Goal: Information Seeking & Learning: Check status

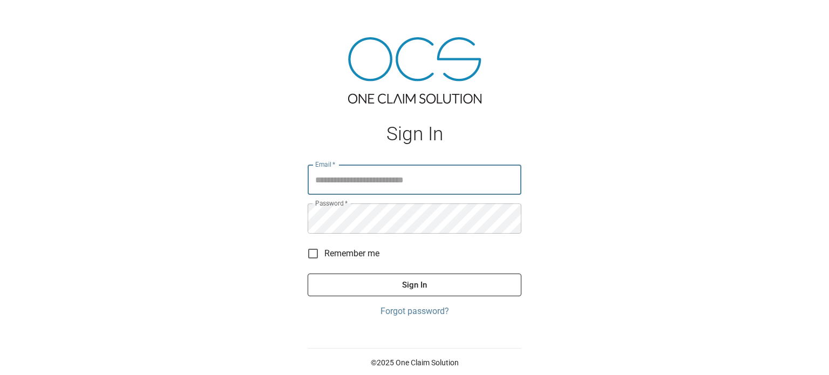
click at [412, 166] on input "Email   *" at bounding box center [415, 180] width 214 height 30
type input "**********"
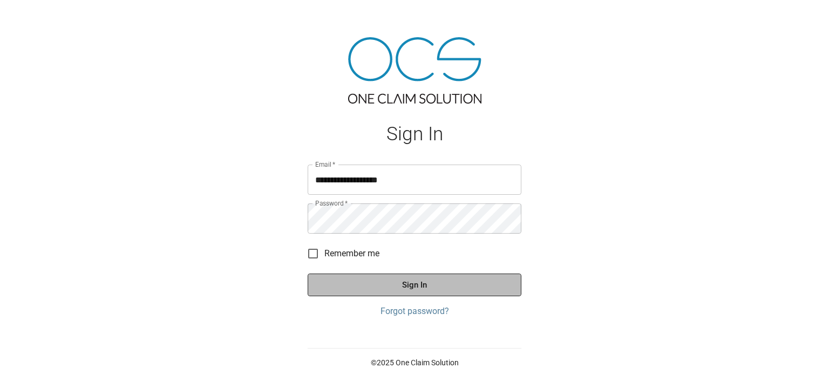
click at [390, 286] on button "Sign In" at bounding box center [415, 285] width 214 height 23
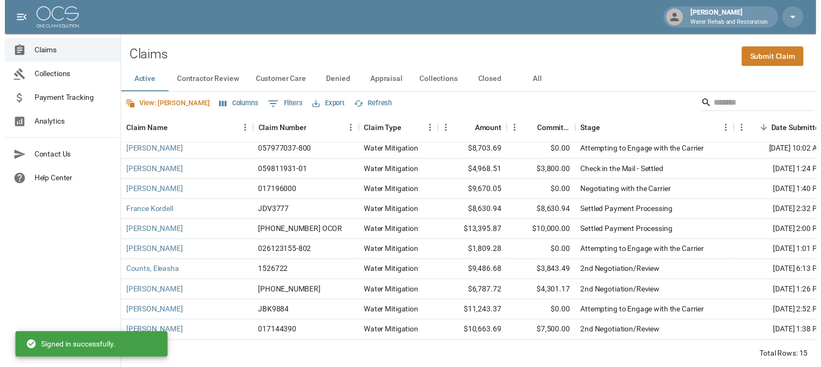
scroll to position [114, 0]
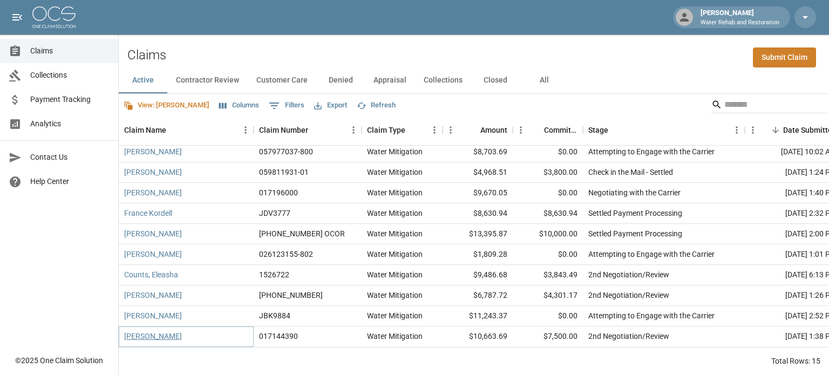
click at [160, 331] on link "[PERSON_NAME]" at bounding box center [153, 336] width 58 height 11
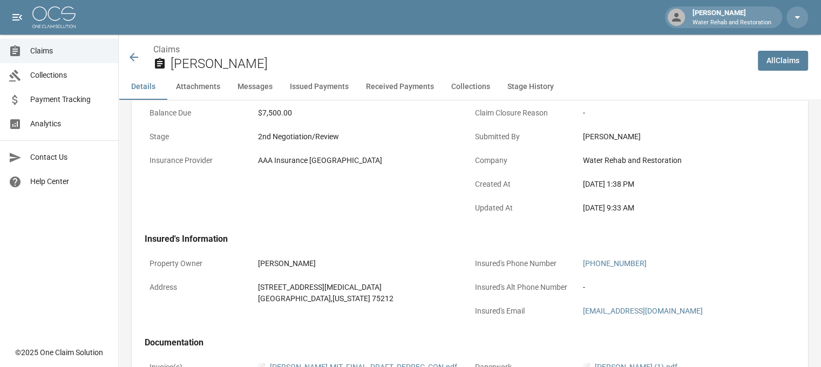
scroll to position [162, 0]
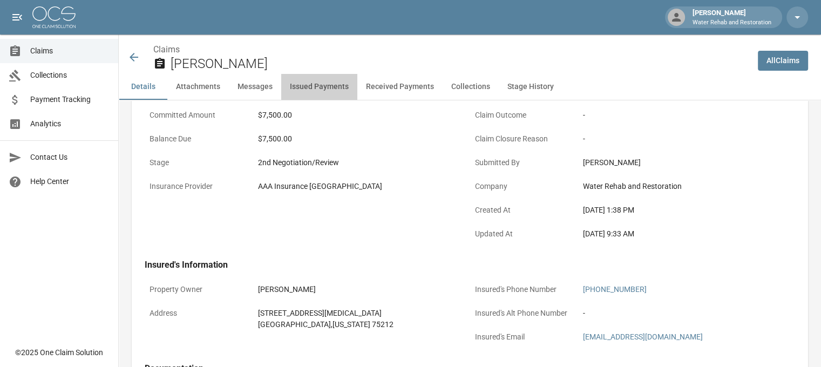
click at [322, 89] on button "Issued Payments" at bounding box center [319, 87] width 76 height 26
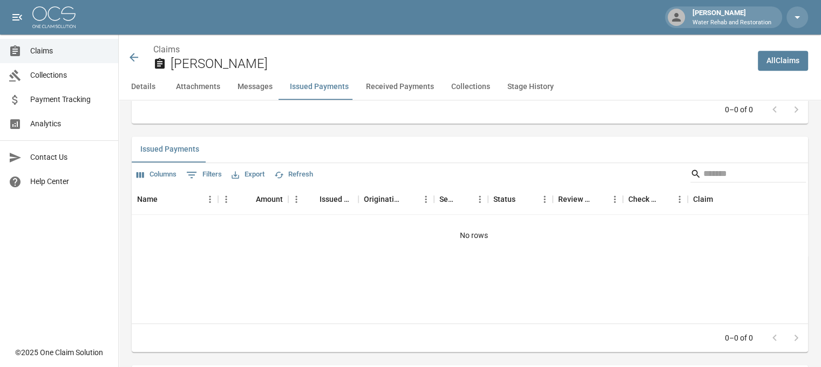
scroll to position [1188, 0]
click at [416, 85] on button "Received Payments" at bounding box center [399, 87] width 85 height 26
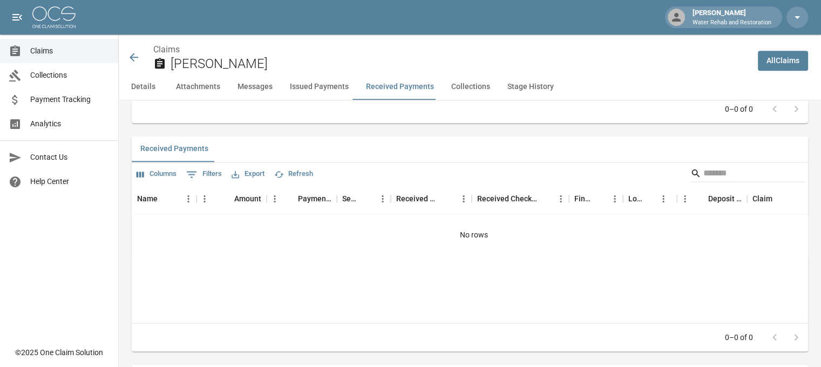
click at [56, 99] on span "Payment Tracking" at bounding box center [69, 99] width 79 height 11
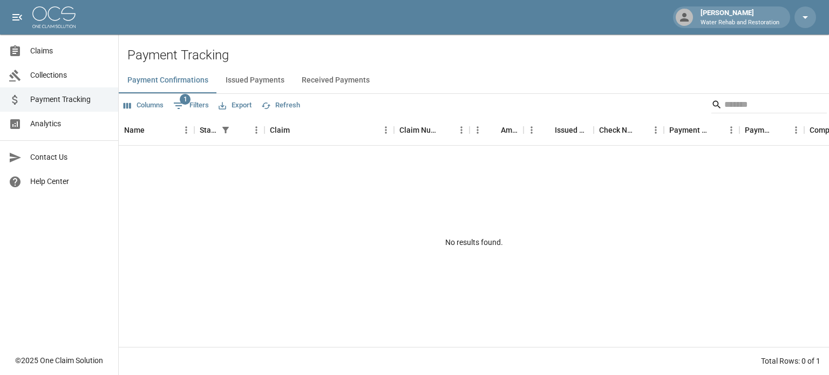
click at [259, 81] on button "Issued Payments" at bounding box center [255, 80] width 76 height 26
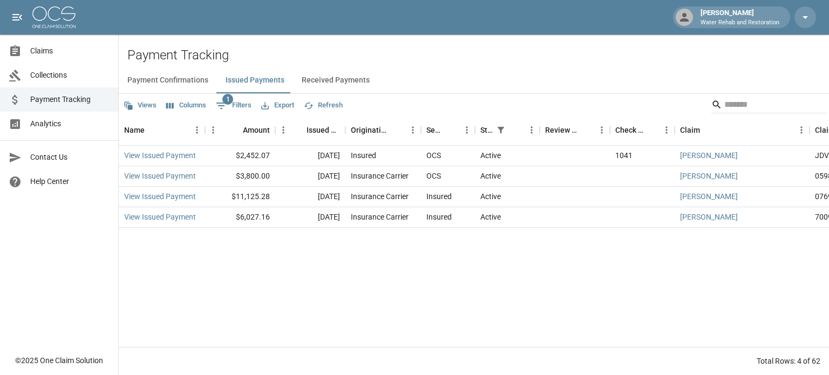
click at [38, 46] on span "Claims" at bounding box center [69, 50] width 79 height 11
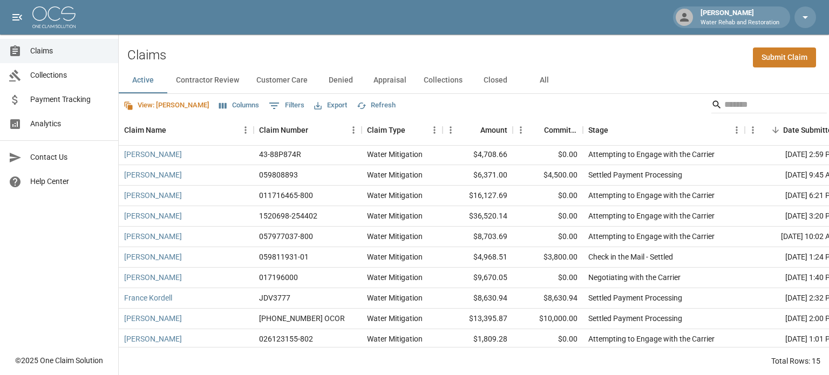
scroll to position [54, 0]
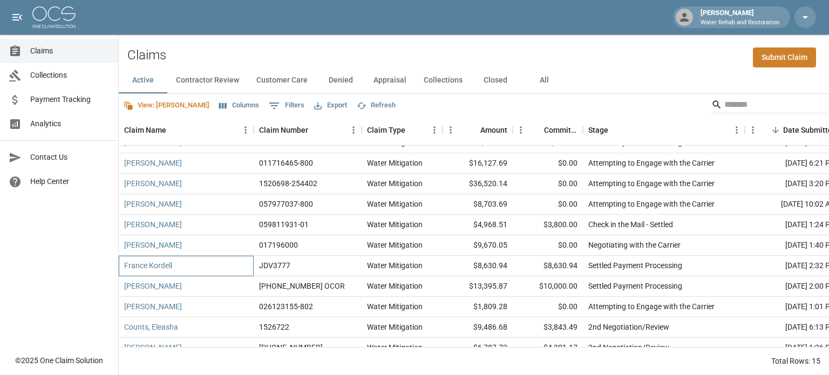
click at [207, 268] on div "France Kordell" at bounding box center [186, 266] width 135 height 21
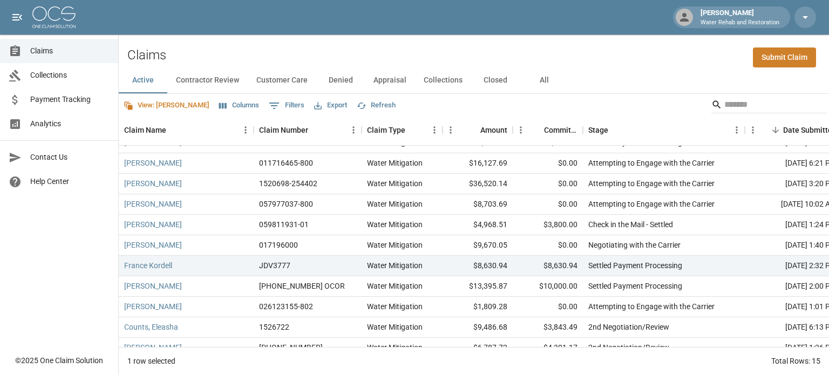
click at [216, 107] on button "Columns" at bounding box center [238, 105] width 45 height 17
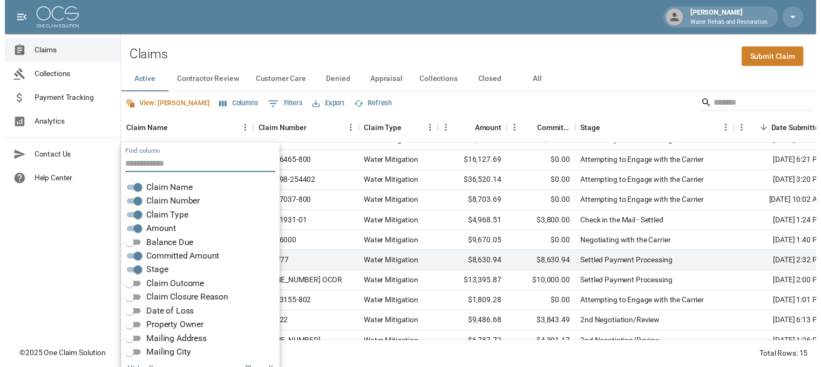
scroll to position [22, 0]
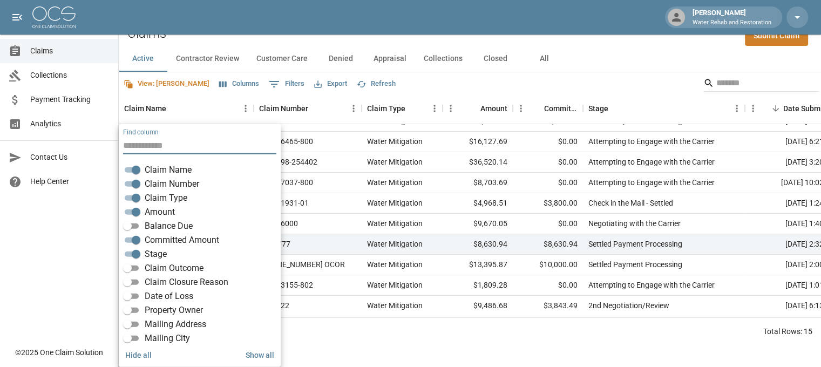
click at [179, 221] on span "Balance Due" at bounding box center [169, 226] width 48 height 13
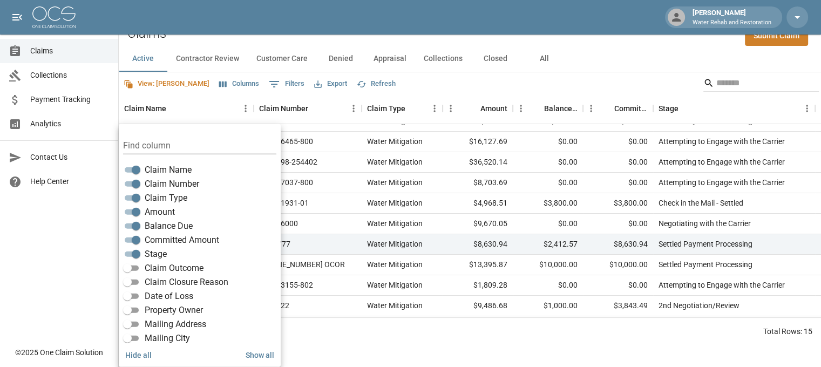
click at [88, 217] on div "Claims Collections Payment Tracking Analytics Contact Us Help Center" at bounding box center [59, 170] width 118 height 340
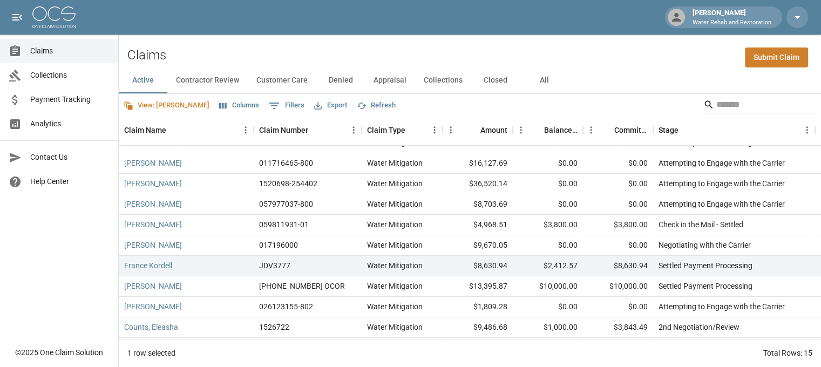
scroll to position [0, 0]
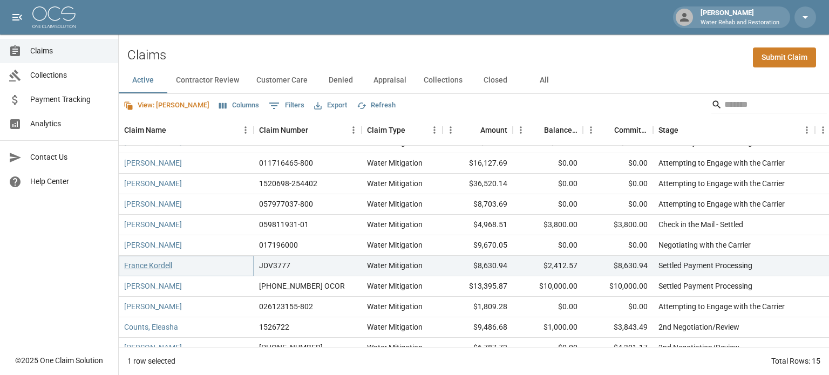
click at [161, 268] on link "France Kordell" at bounding box center [148, 265] width 48 height 11
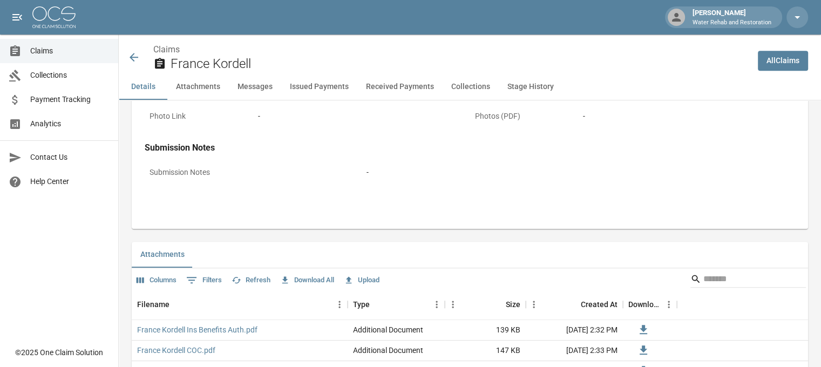
scroll to position [701, 0]
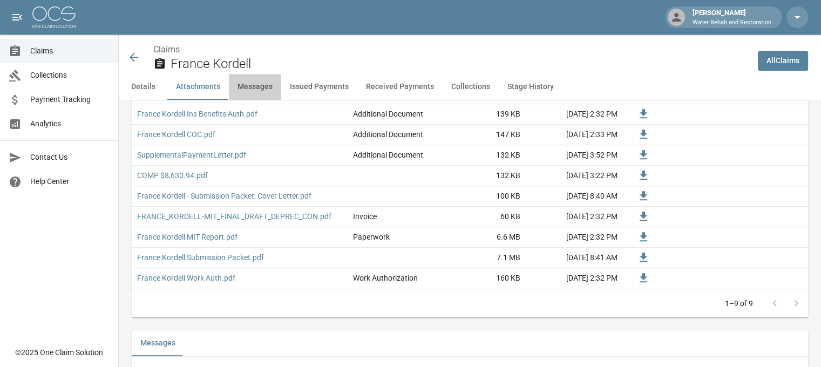
click at [262, 90] on button "Messages" at bounding box center [255, 87] width 52 height 26
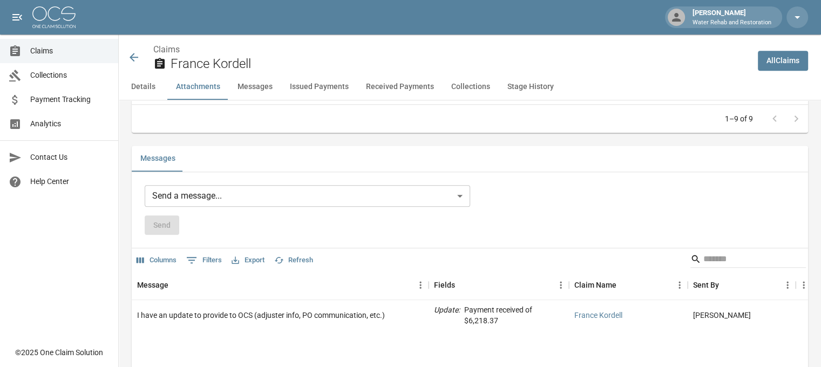
scroll to position [896, 0]
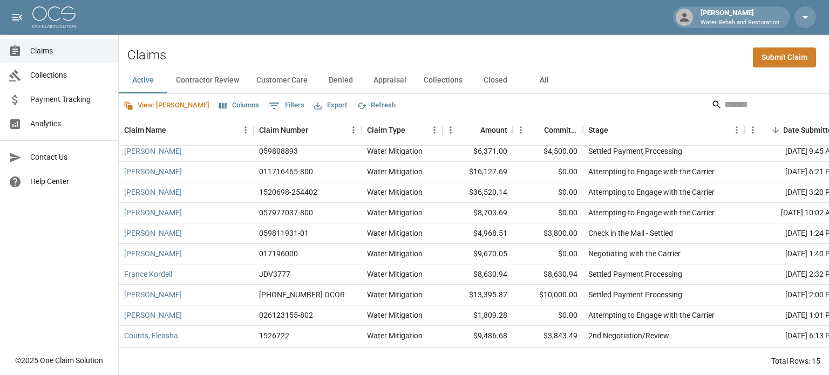
scroll to position [108, 0]
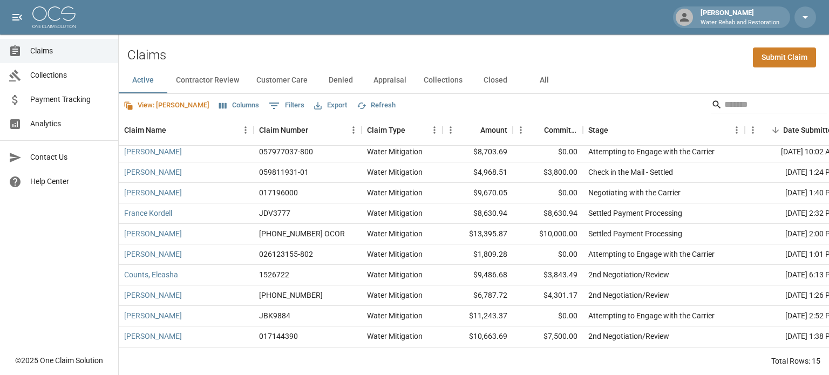
click at [545, 72] on button "All" at bounding box center [544, 80] width 49 height 26
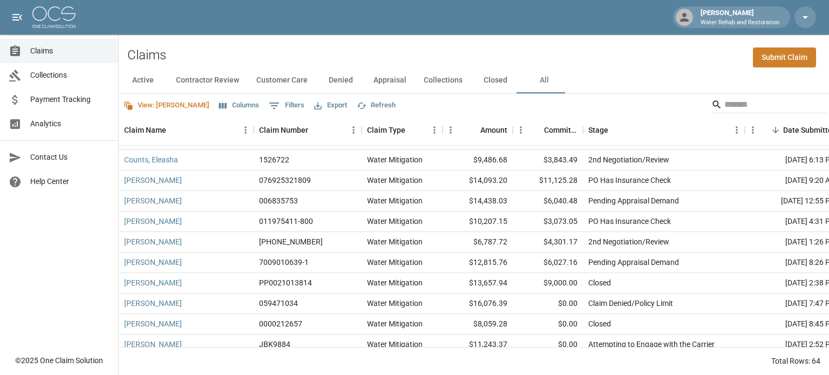
scroll to position [309, 0]
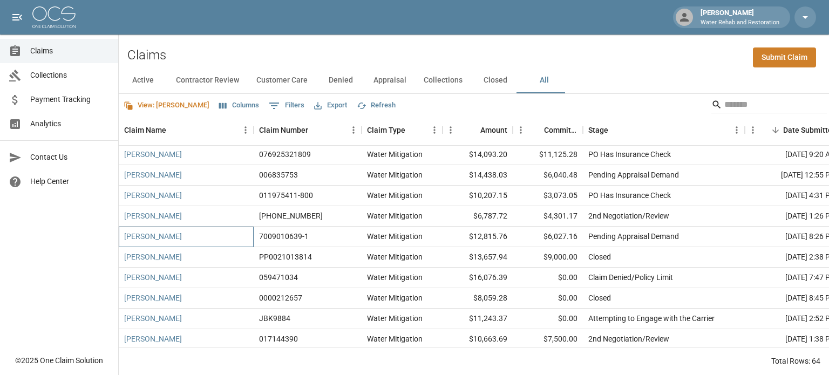
click at [203, 233] on div "[PERSON_NAME]" at bounding box center [186, 237] width 135 height 21
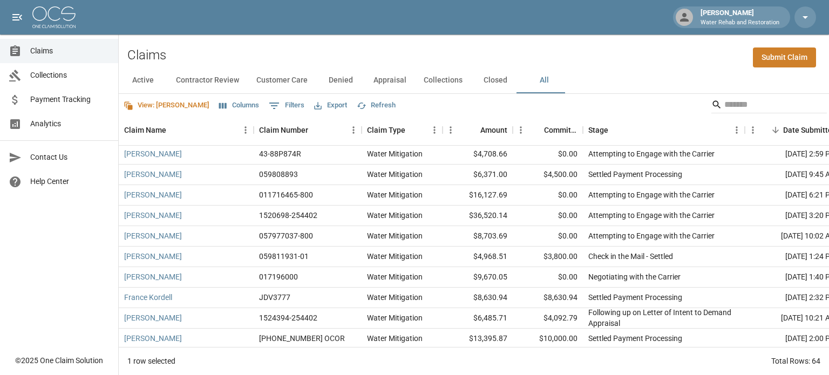
scroll to position [0, 0]
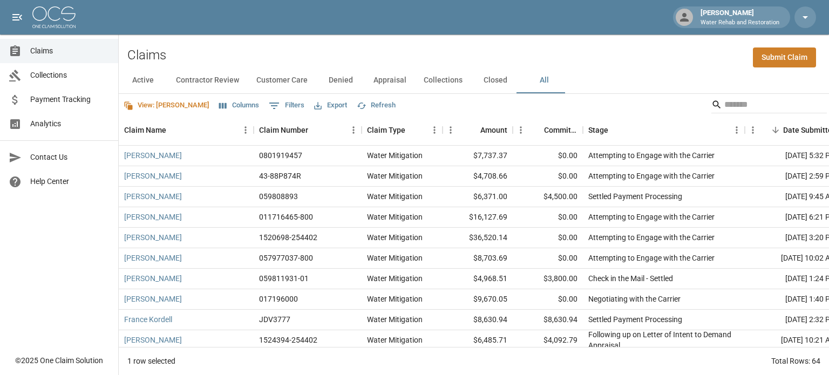
click at [216, 108] on button "Columns" at bounding box center [238, 105] width 45 height 17
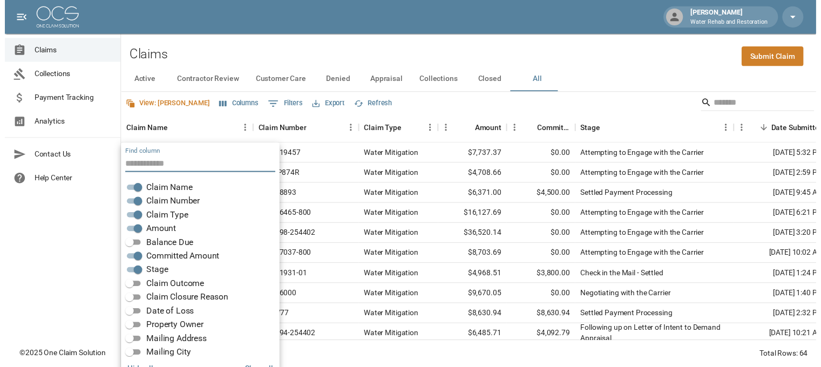
scroll to position [22, 0]
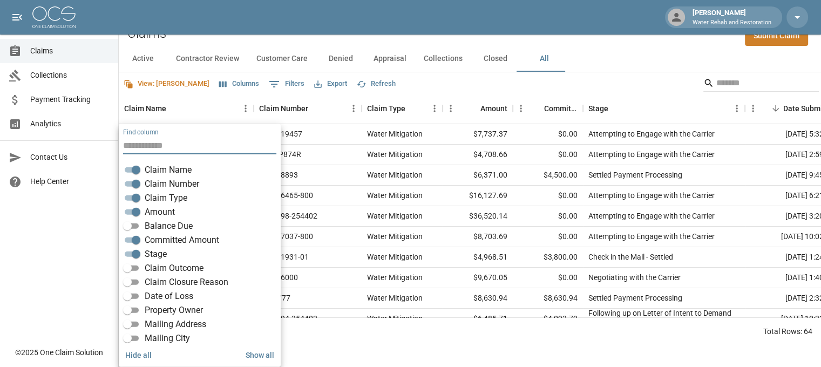
click at [152, 228] on span "Balance Due" at bounding box center [169, 226] width 48 height 13
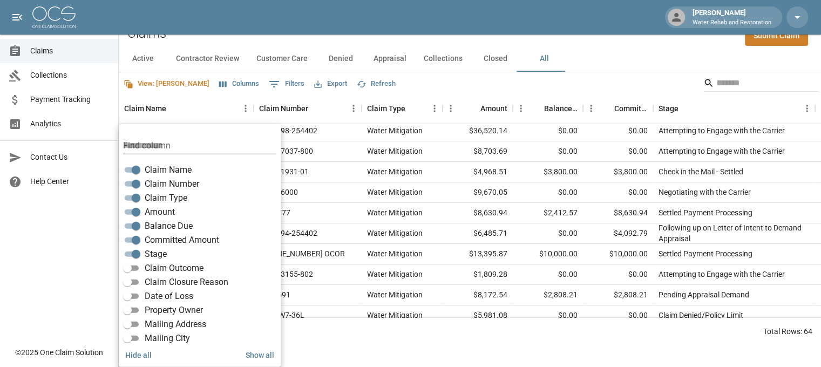
scroll to position [108, 0]
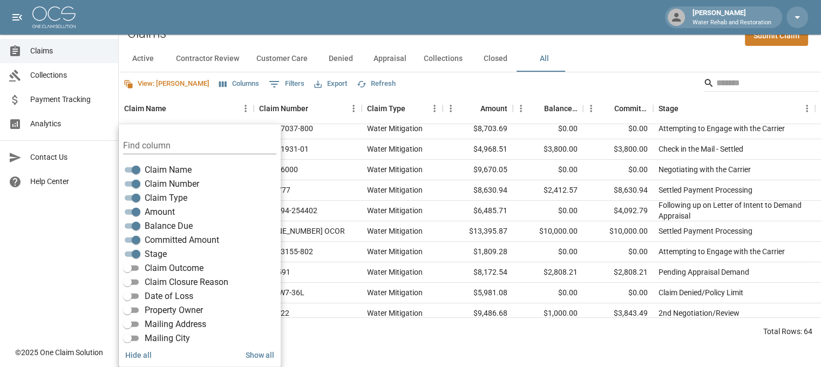
click at [595, 45] on div "Claims Submit Claim" at bounding box center [470, 29] width 702 height 33
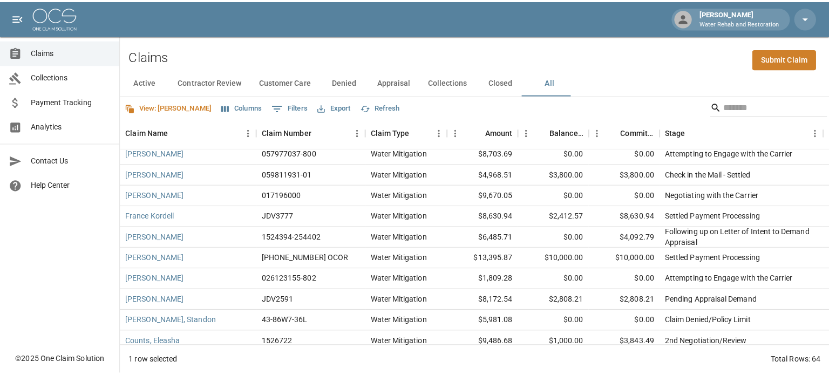
scroll to position [0, 0]
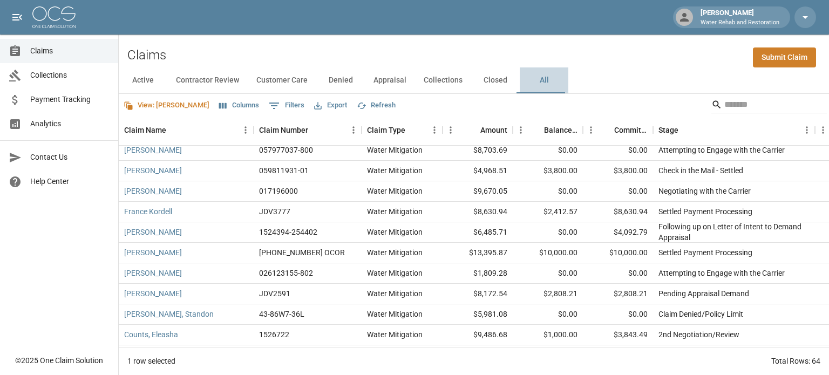
click at [541, 76] on button "All" at bounding box center [544, 80] width 49 height 26
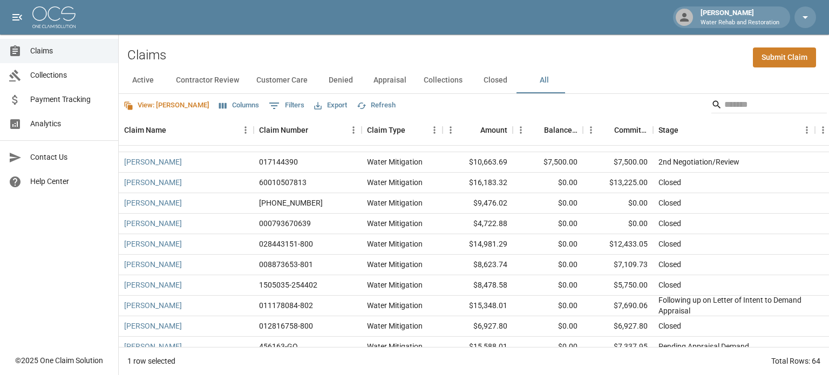
scroll to position [593, 0]
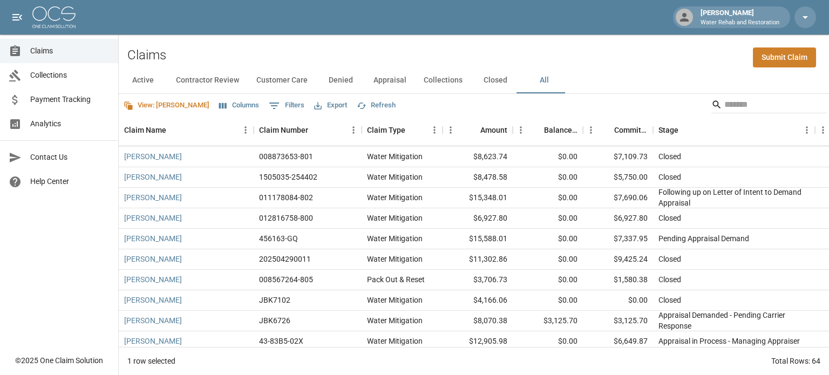
click at [216, 101] on button "Columns" at bounding box center [238, 105] width 45 height 17
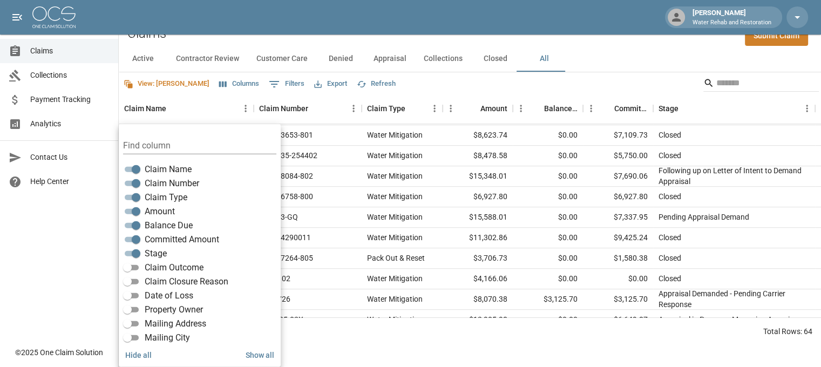
scroll to position [0, 0]
click at [154, 197] on span "Claim Type" at bounding box center [166, 198] width 43 height 13
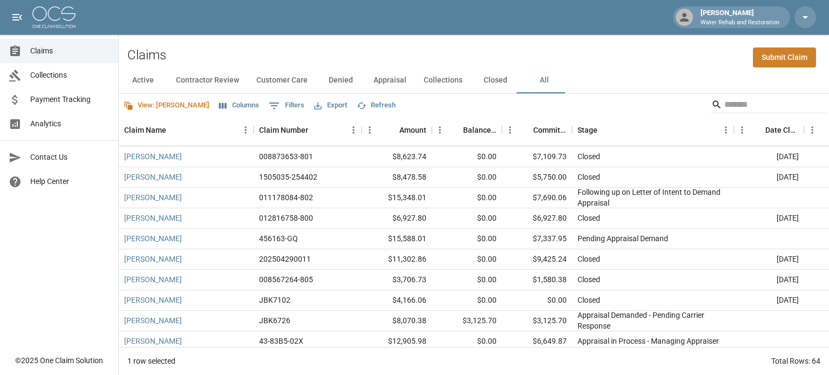
click at [220, 110] on button "Columns" at bounding box center [238, 105] width 45 height 17
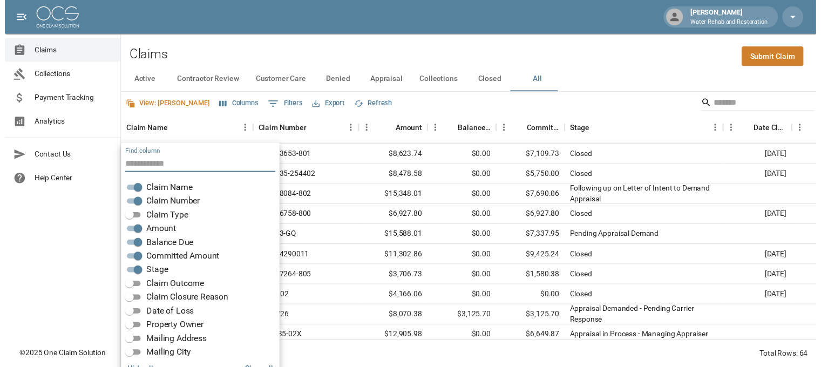
scroll to position [22, 0]
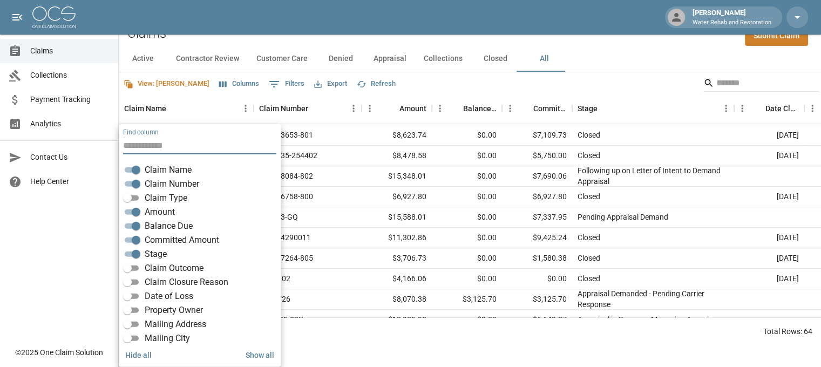
click at [183, 267] on span "Claim Outcome" at bounding box center [174, 268] width 59 height 13
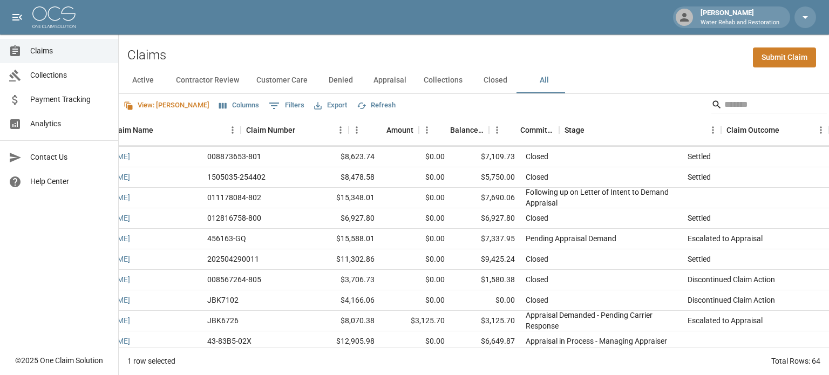
scroll to position [593, 0]
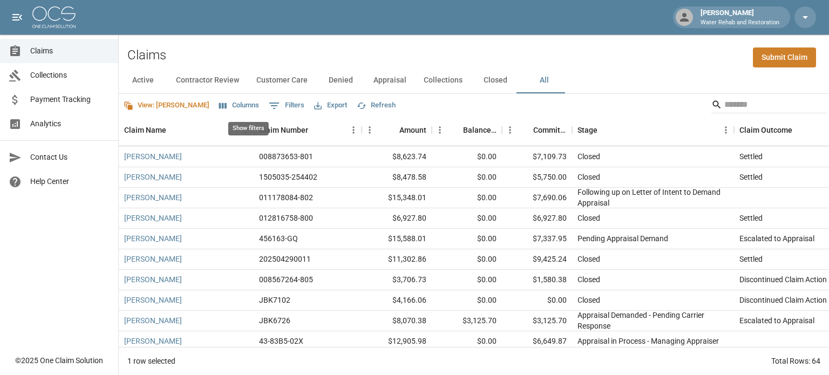
click at [266, 109] on button "0 Filters" at bounding box center [286, 105] width 41 height 17
select select "****"
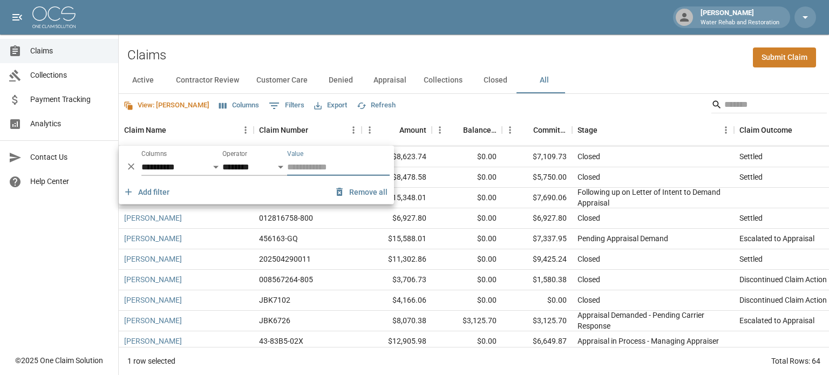
click at [266, 109] on button "0 Filters" at bounding box center [286, 105] width 41 height 17
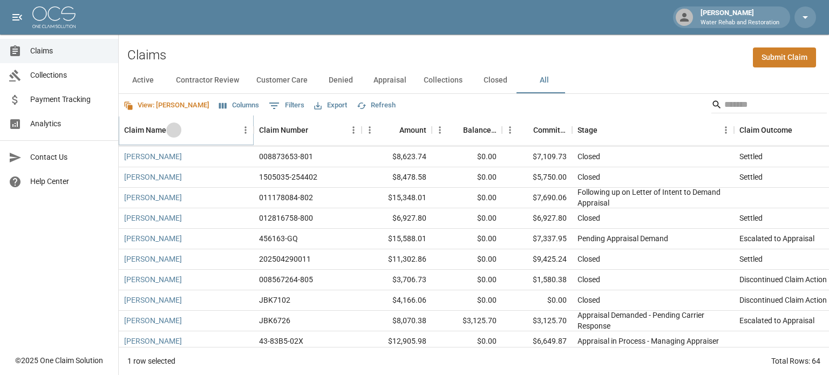
click at [177, 129] on icon "Sort" at bounding box center [174, 130] width 10 height 10
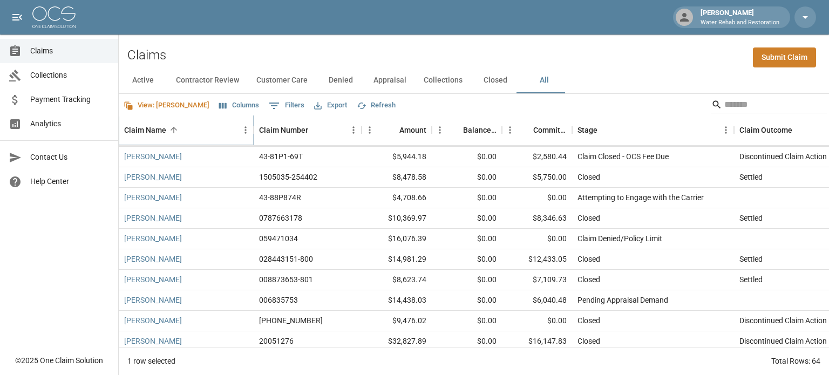
click at [177, 129] on icon "Sort" at bounding box center [174, 130] width 10 height 10
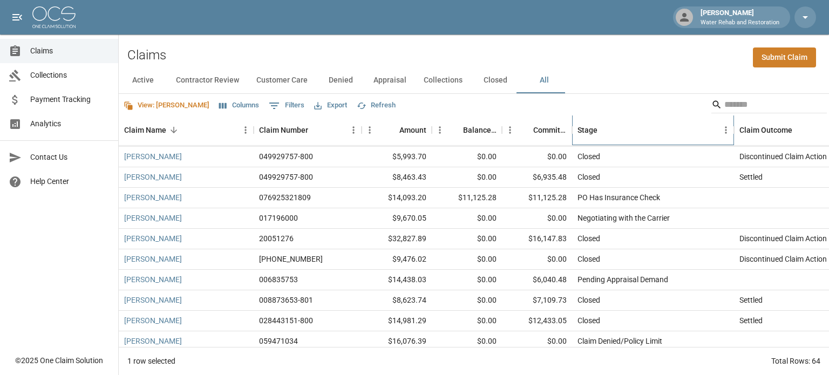
click at [610, 137] on div "Stage" at bounding box center [604, 129] width 15 height 15
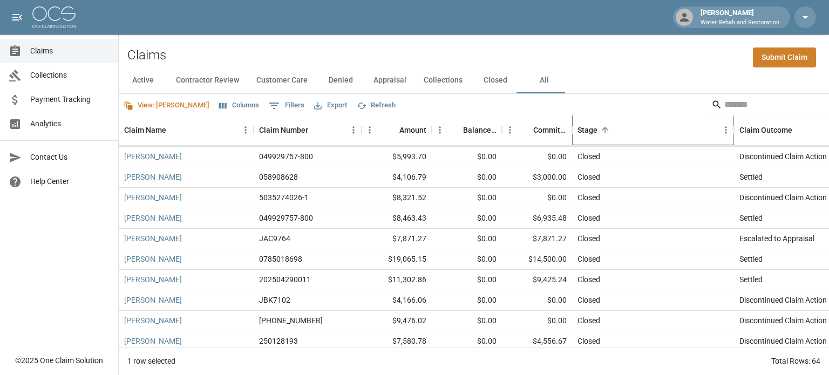
click at [610, 137] on div "Stage" at bounding box center [604, 129] width 15 height 15
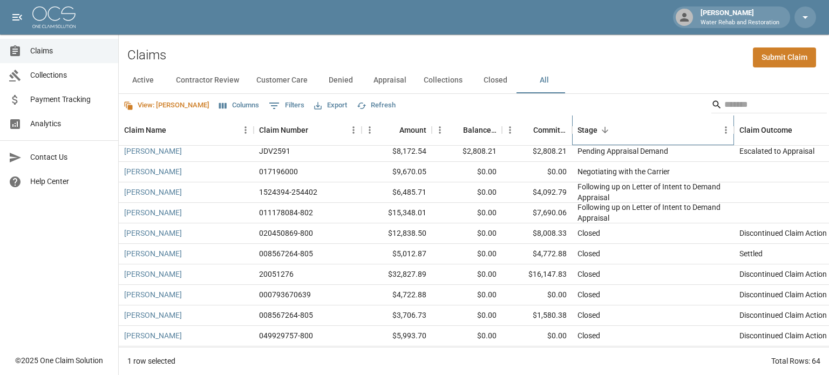
scroll to position [201, 0]
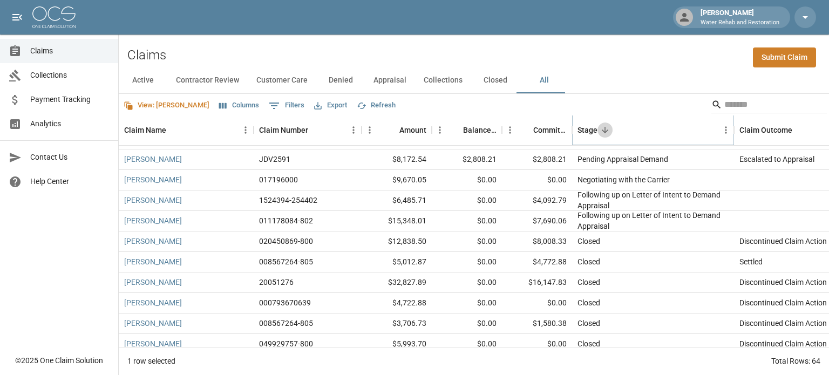
click at [602, 125] on icon "Sort" at bounding box center [605, 130] width 10 height 10
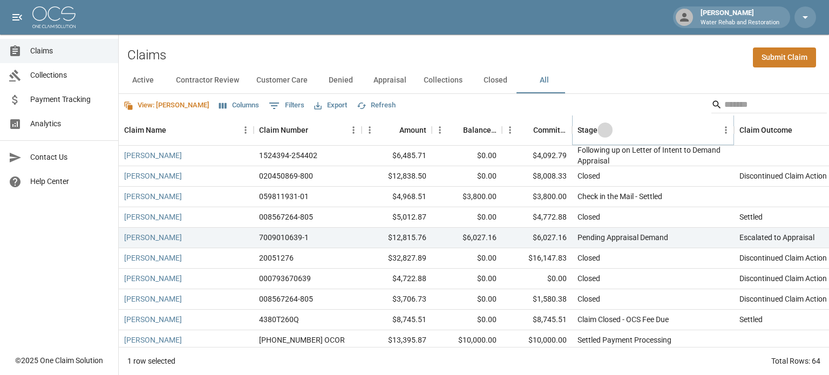
click at [606, 127] on icon "Sort" at bounding box center [605, 130] width 10 height 10
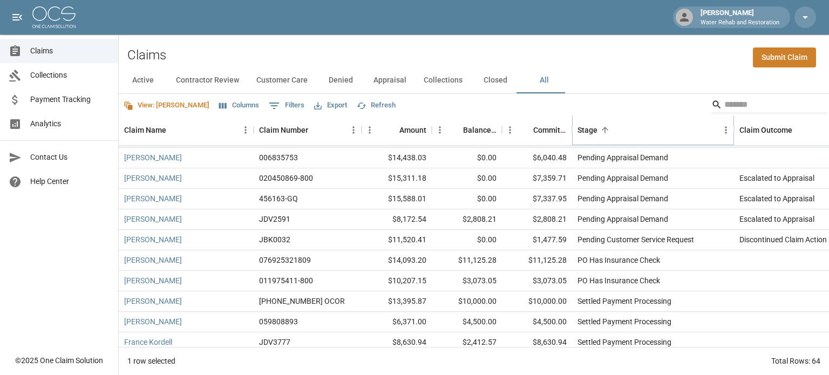
scroll to position [1118, 0]
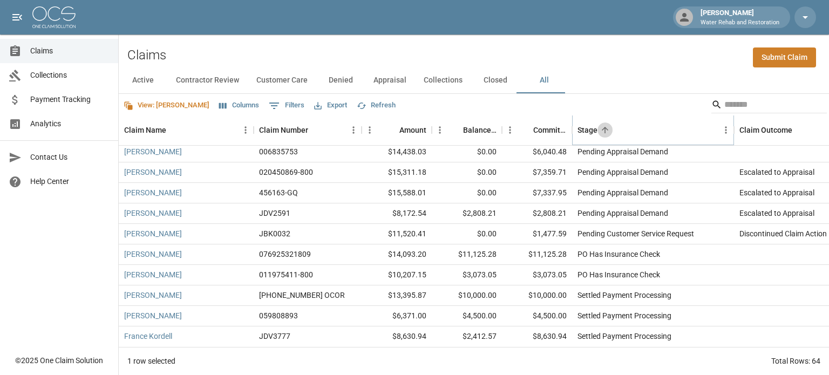
click at [602, 127] on icon "Sort" at bounding box center [605, 130] width 10 height 10
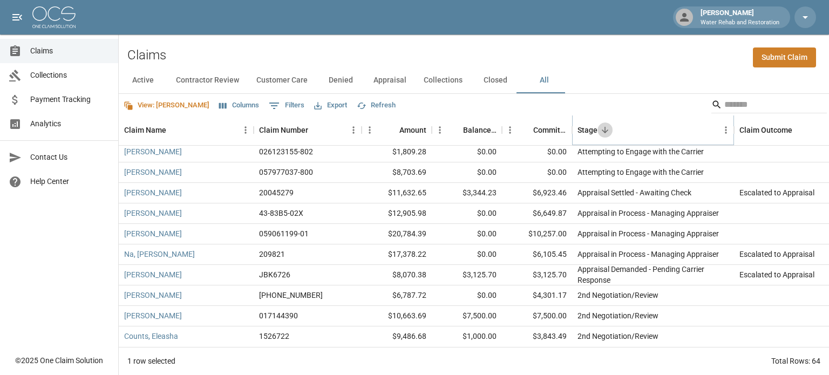
click at [603, 125] on icon "Sort" at bounding box center [605, 130] width 10 height 10
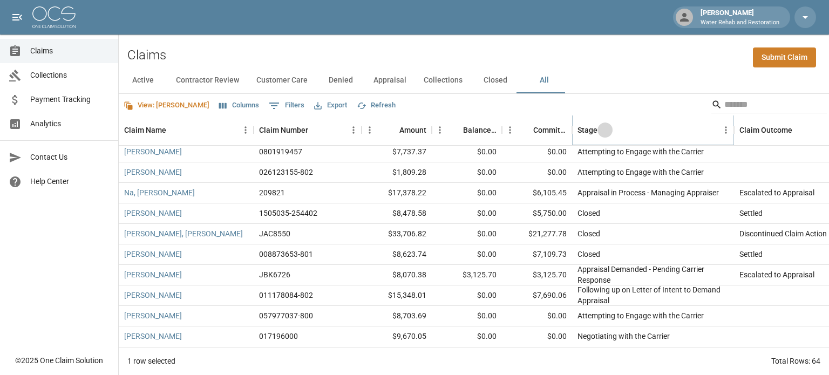
click at [604, 130] on icon "Sort" at bounding box center [605, 130] width 6 height 6
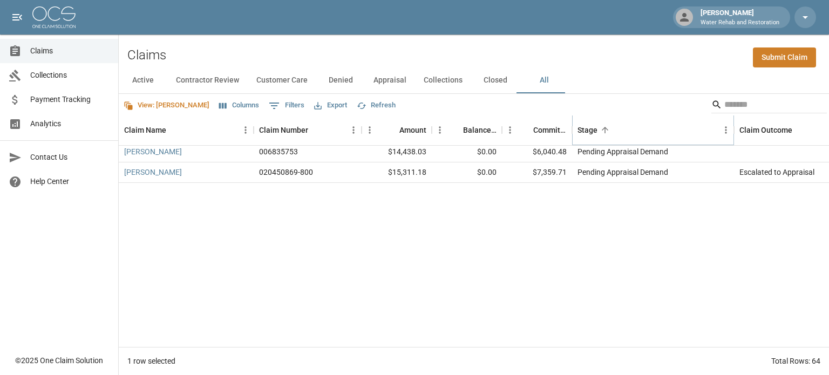
scroll to position [893, 0]
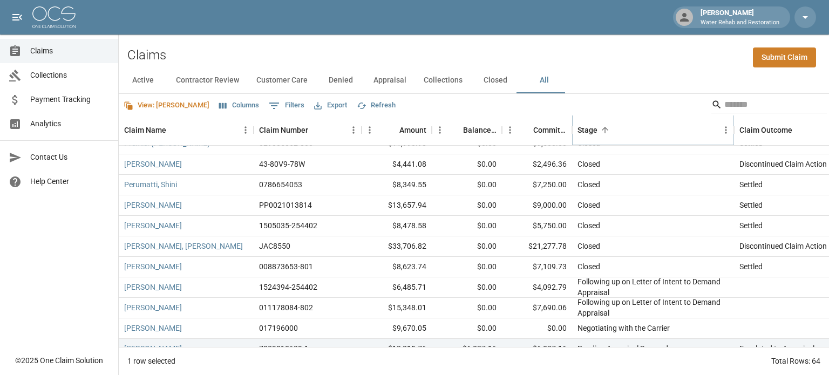
click at [604, 130] on icon "Sort" at bounding box center [605, 130] width 6 height 6
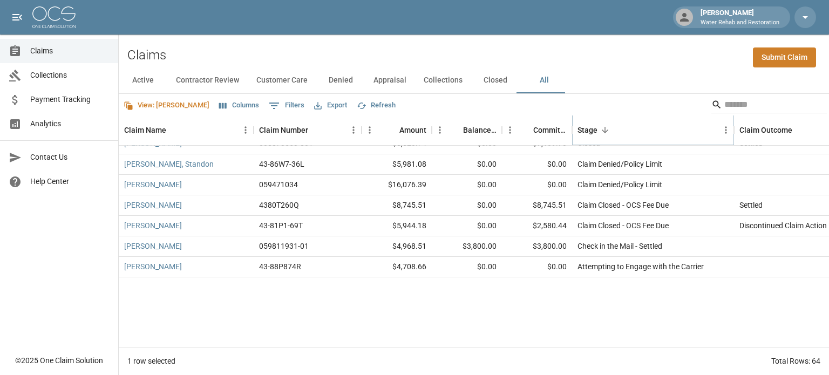
scroll to position [770, 0]
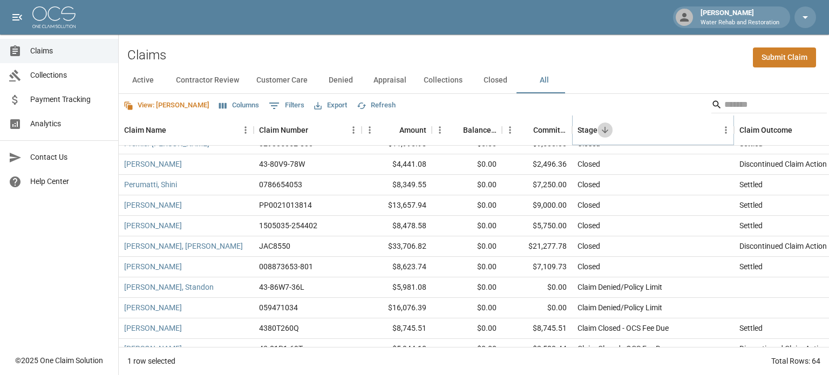
click at [604, 130] on icon "Sort" at bounding box center [605, 130] width 6 height 6
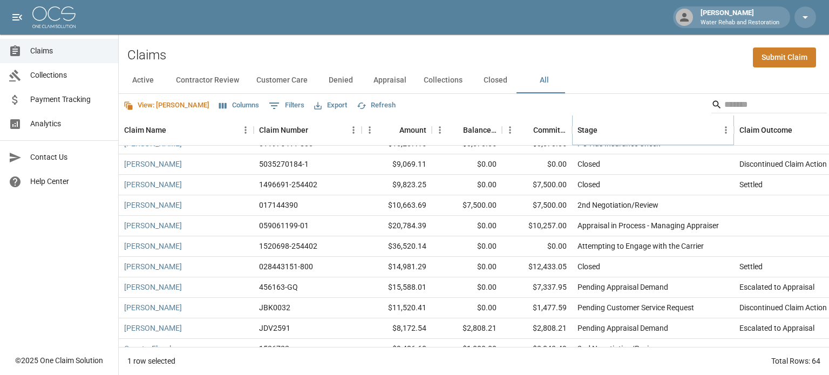
click at [604, 130] on icon "Sort" at bounding box center [605, 130] width 6 height 6
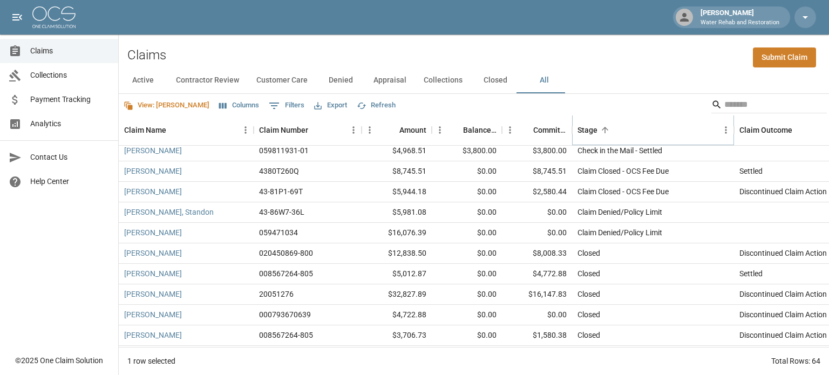
scroll to position [231, 0]
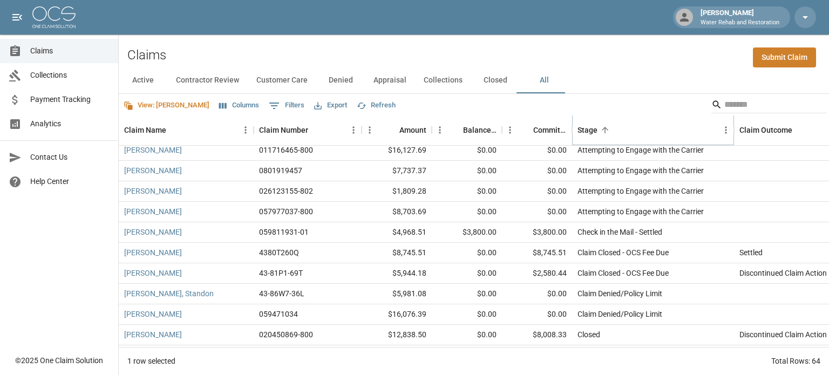
click at [604, 133] on icon "Sort" at bounding box center [605, 130] width 10 height 10
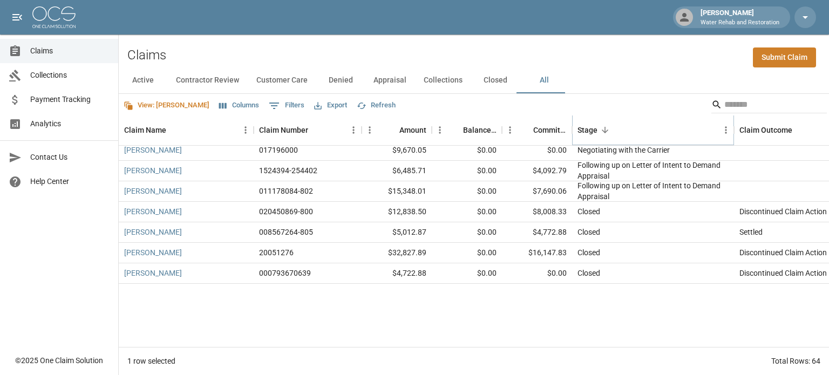
scroll to position [108, 0]
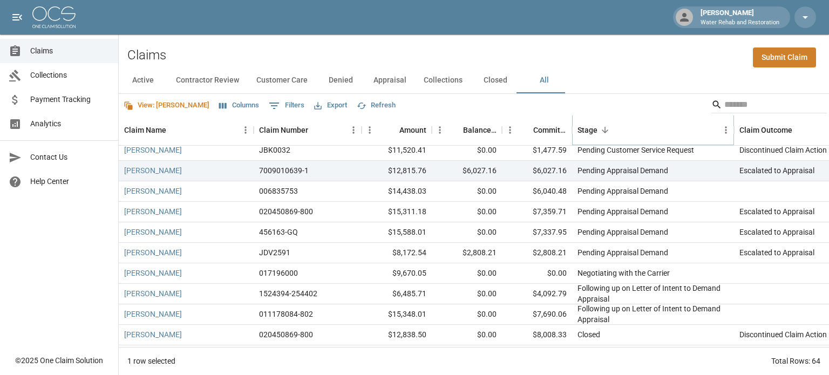
click at [604, 133] on icon "Sort" at bounding box center [605, 130] width 10 height 10
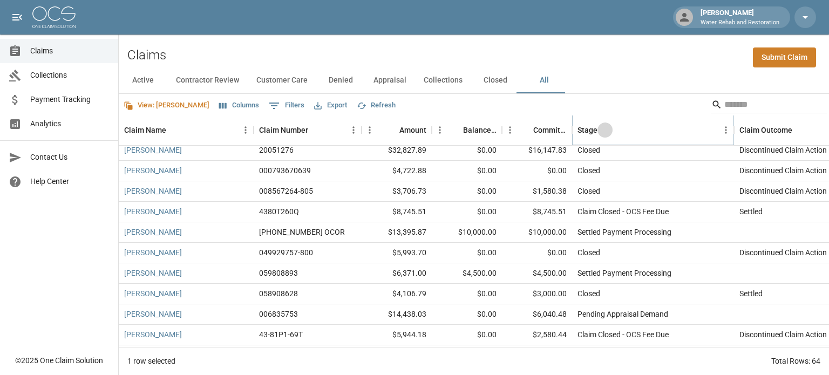
click at [604, 133] on icon "Sort" at bounding box center [605, 130] width 10 height 10
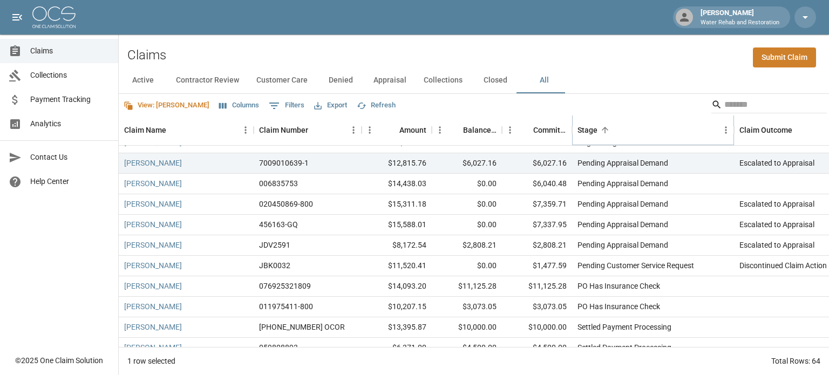
scroll to position [1118, 0]
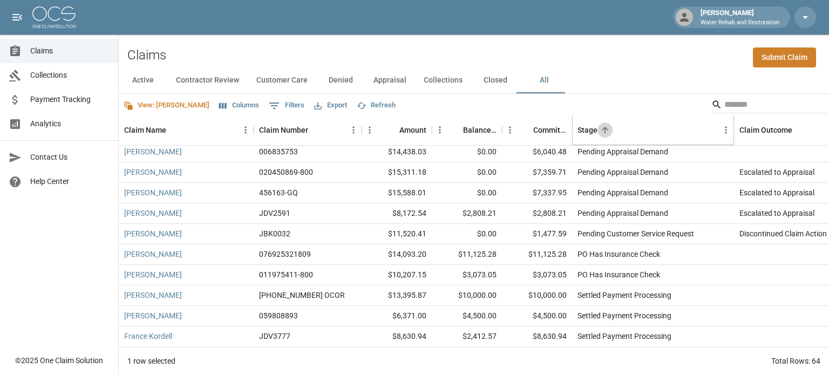
click at [606, 132] on icon "Sort" at bounding box center [605, 130] width 10 height 10
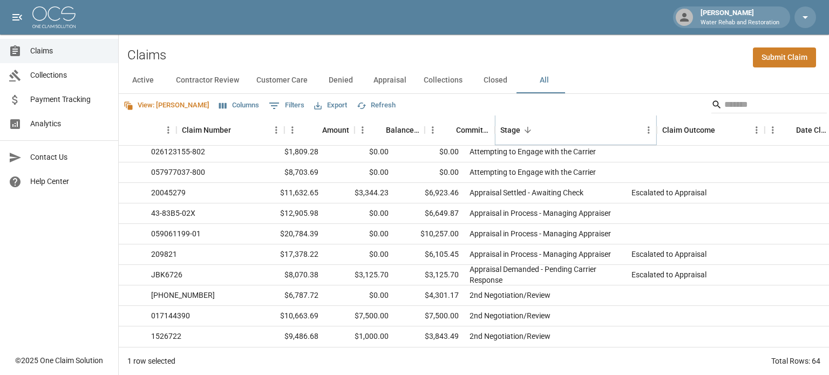
scroll to position [1118, 188]
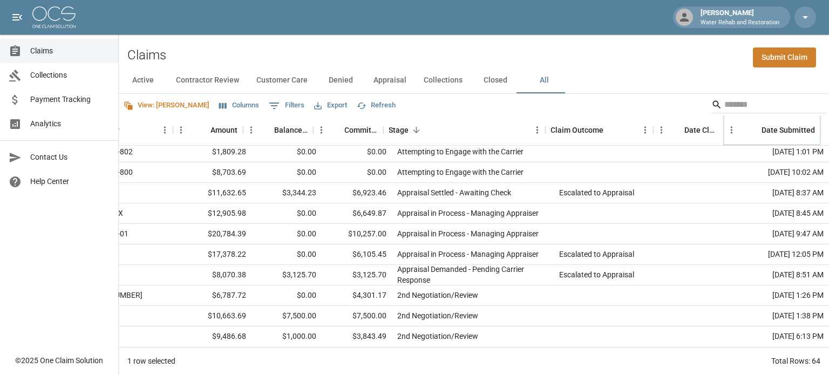
click at [751, 129] on icon "Sort" at bounding box center [753, 130] width 6 height 6
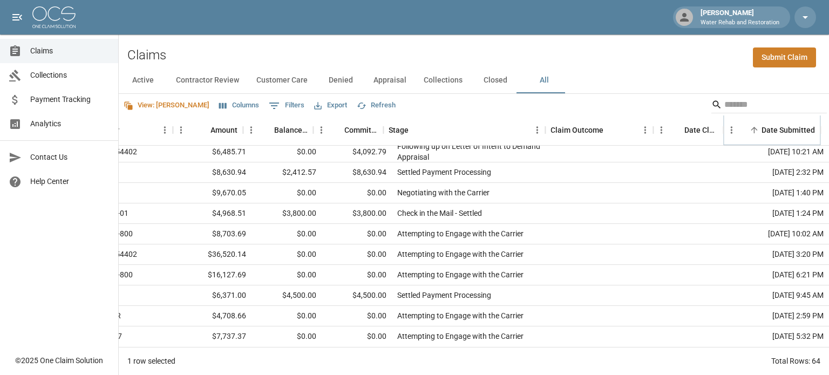
click at [751, 127] on icon "Sort" at bounding box center [754, 130] width 10 height 10
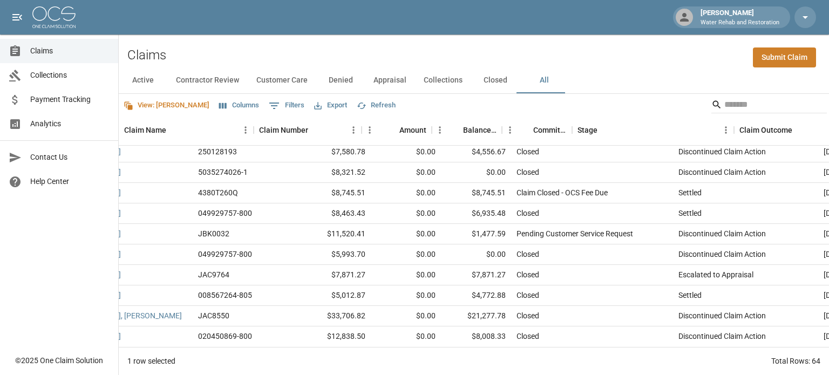
scroll to position [1118, 0]
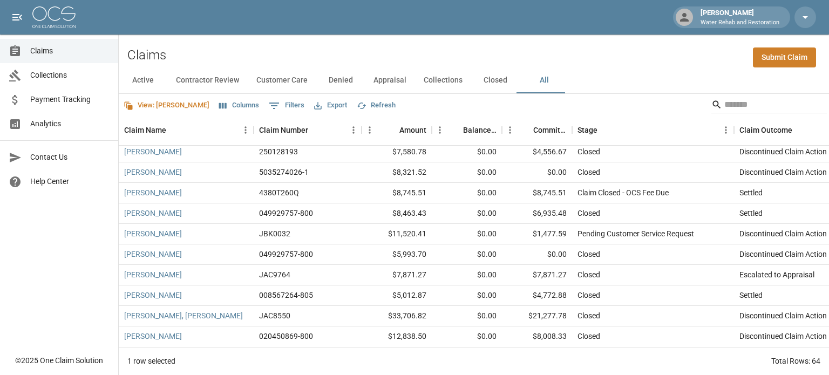
click at [216, 110] on button "Columns" at bounding box center [238, 105] width 45 height 17
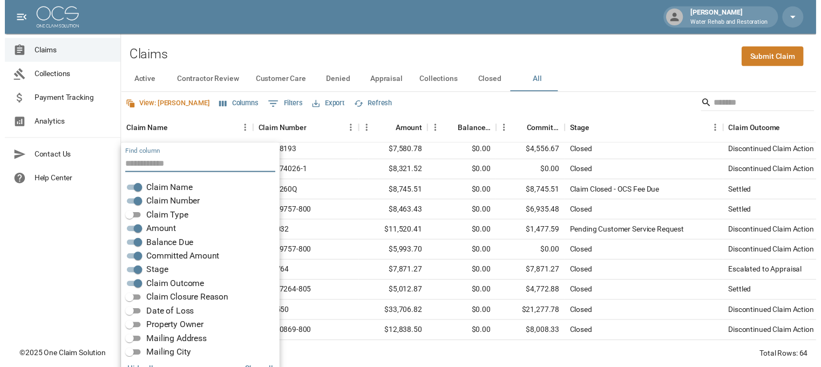
scroll to position [22, 0]
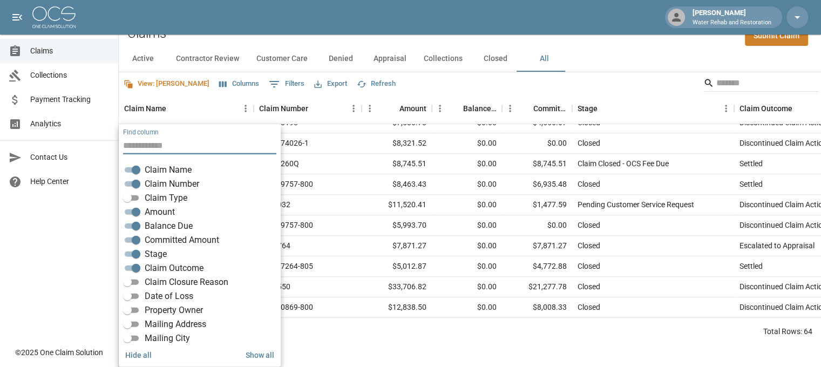
click at [164, 183] on span "Claim Number" at bounding box center [172, 183] width 54 height 13
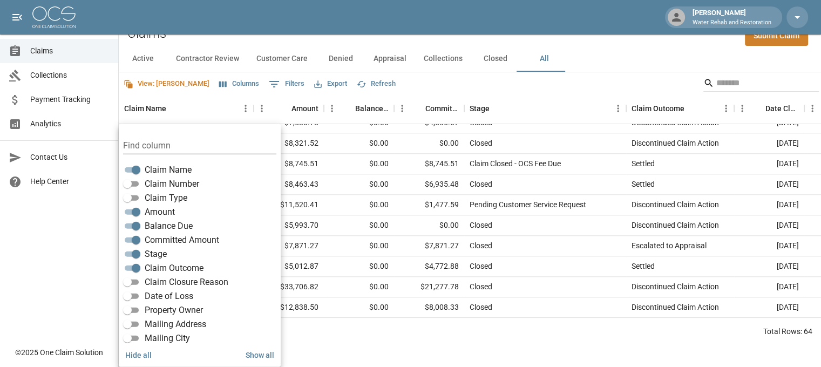
click at [155, 284] on span "Claim Closure Reason" at bounding box center [187, 282] width 84 height 13
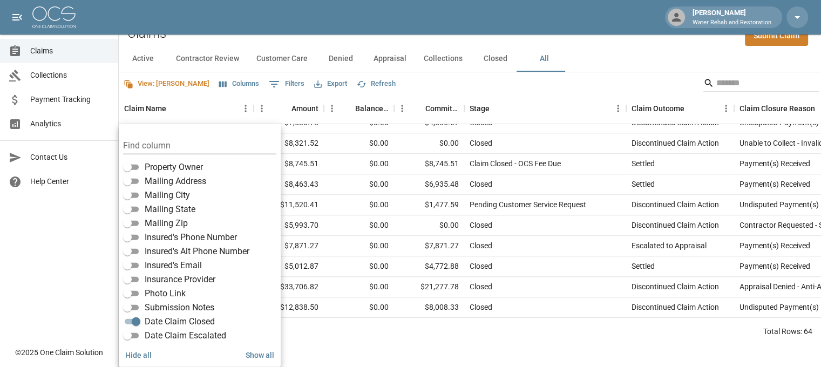
scroll to position [162, 0]
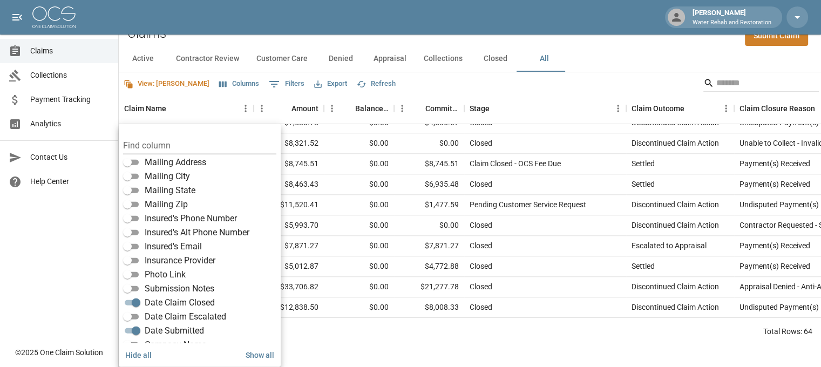
click at [170, 256] on span "Insurance Provider" at bounding box center [180, 260] width 71 height 13
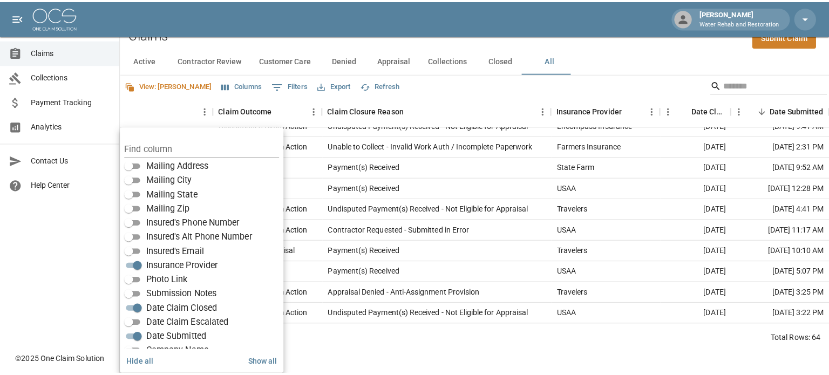
scroll to position [0, 0]
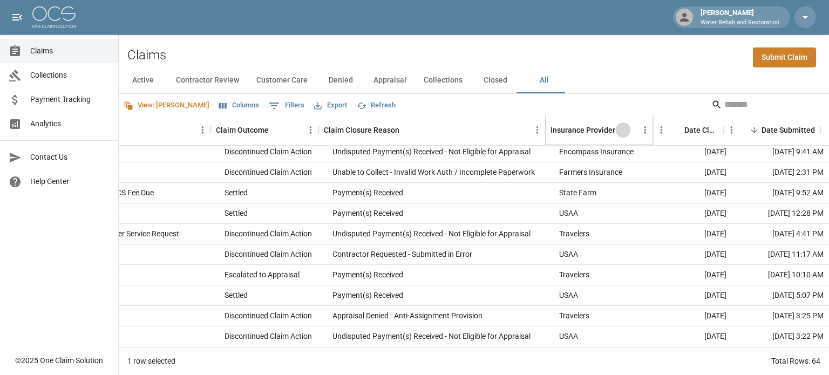
click at [627, 127] on button "Sort" at bounding box center [622, 129] width 15 height 15
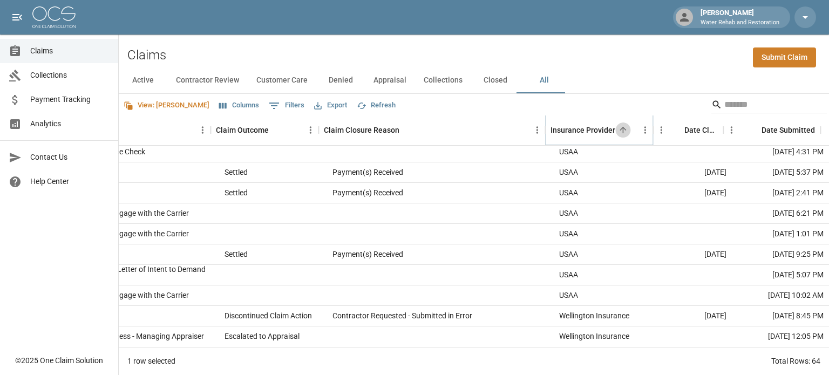
click at [627, 127] on button "Sort" at bounding box center [622, 129] width 15 height 15
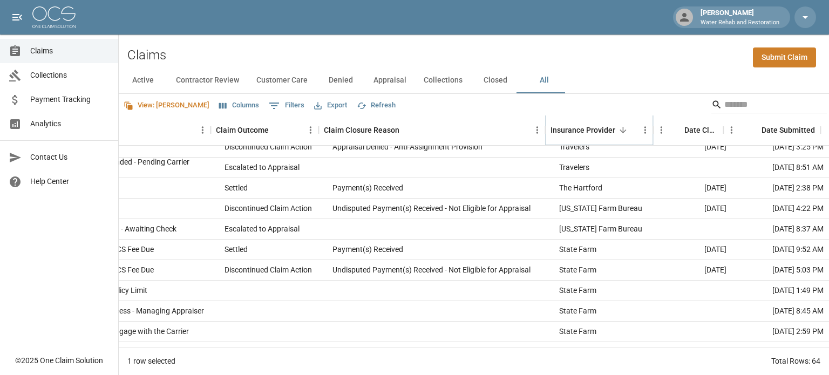
scroll to position [417, 415]
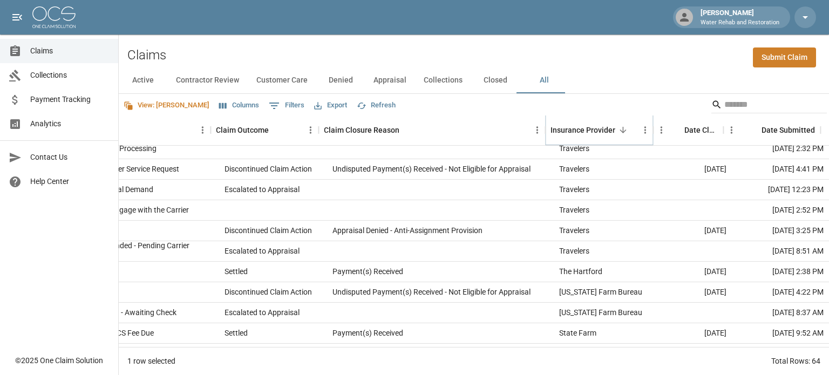
click at [626, 125] on button "Sort" at bounding box center [622, 129] width 15 height 15
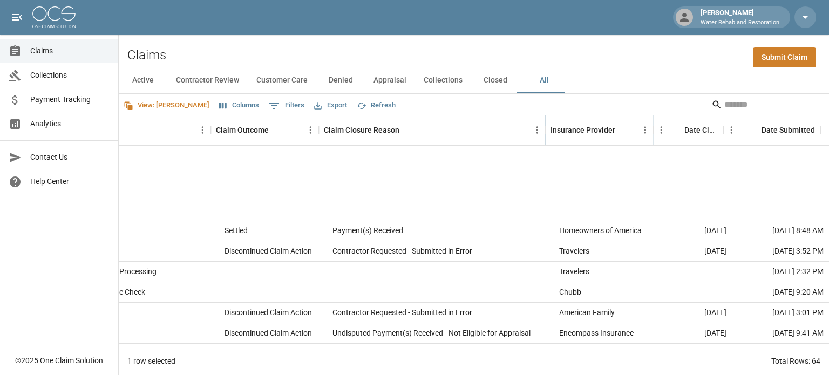
scroll to position [540, 415]
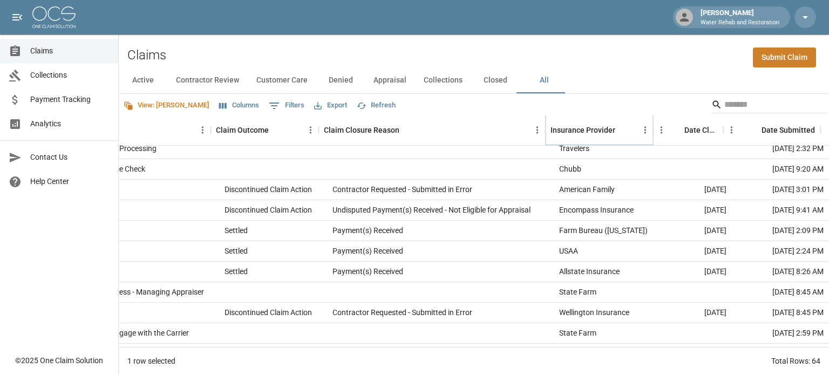
click at [626, 125] on button "Sort" at bounding box center [622, 129] width 15 height 15
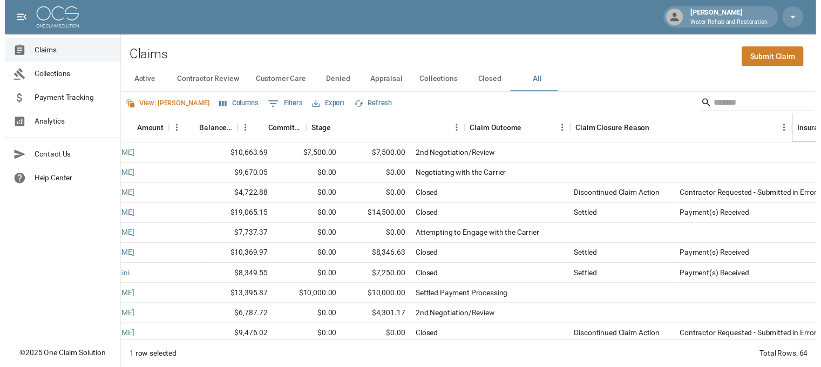
scroll to position [0, 0]
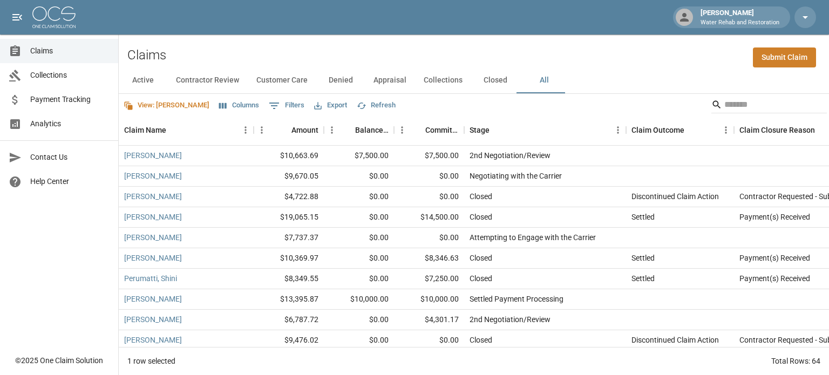
click at [311, 107] on button "Export" at bounding box center [330, 105] width 38 height 17
click at [292, 166] on li "Print" at bounding box center [318, 166] width 90 height 19
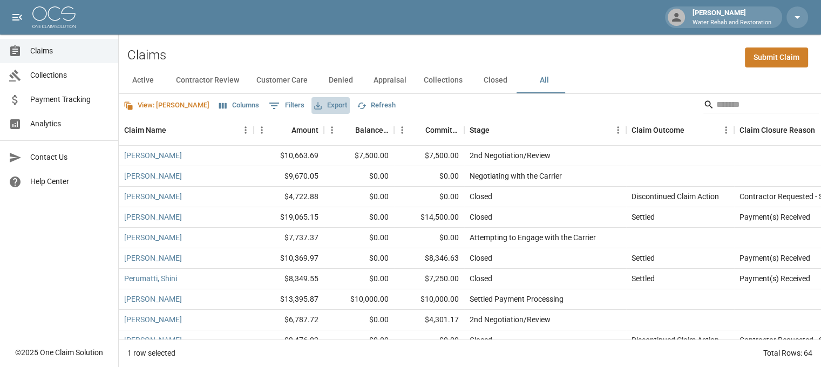
click at [311, 106] on button "Export" at bounding box center [330, 105] width 38 height 17
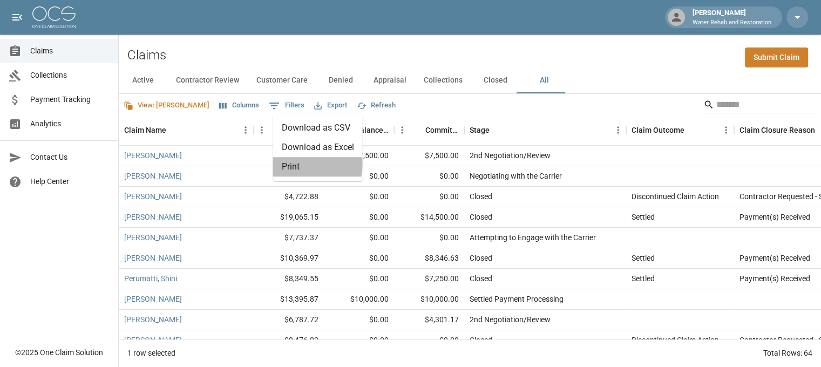
click at [289, 163] on li "Print" at bounding box center [318, 166] width 90 height 19
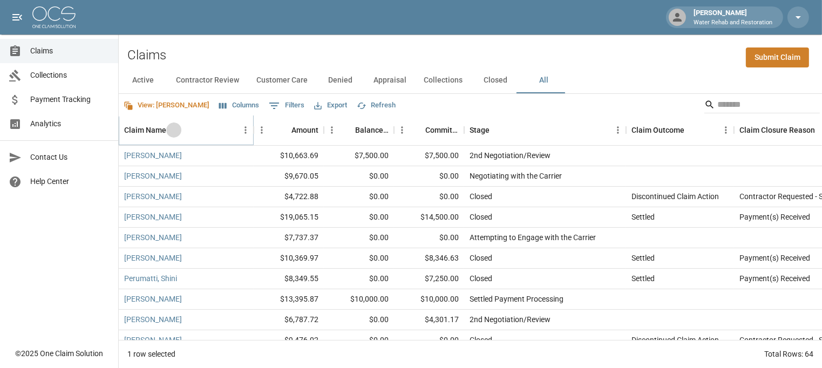
click at [171, 126] on icon "Sort" at bounding box center [174, 130] width 10 height 10
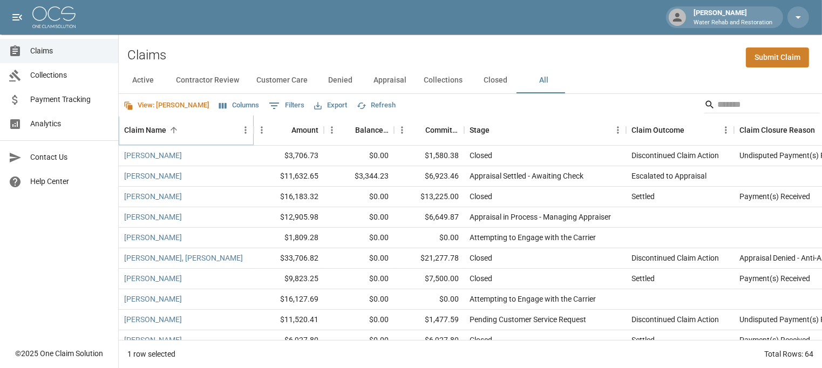
click at [171, 126] on icon "Sort" at bounding box center [174, 130] width 10 height 10
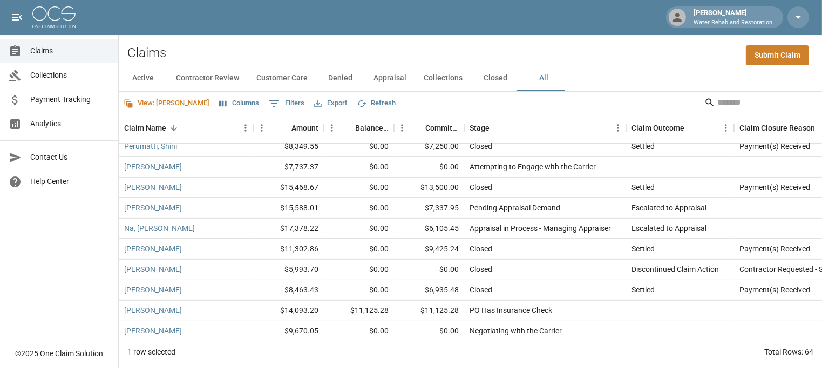
scroll to position [378, 0]
